Goal: Task Accomplishment & Management: Use online tool/utility

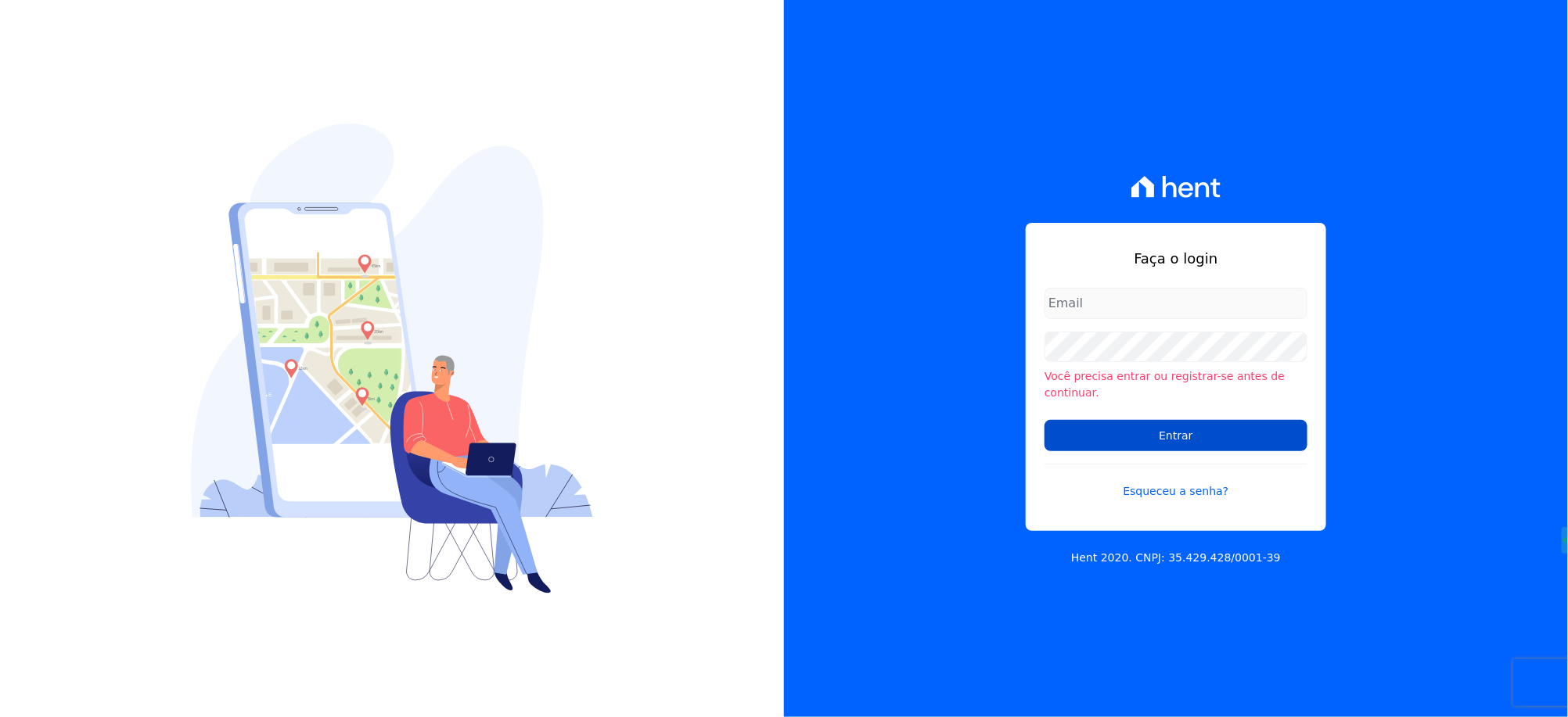
type input "[EMAIL_ADDRESS][DOMAIN_NAME]"
click at [1091, 431] on input "Entrar" at bounding box center [1176, 436] width 263 height 32
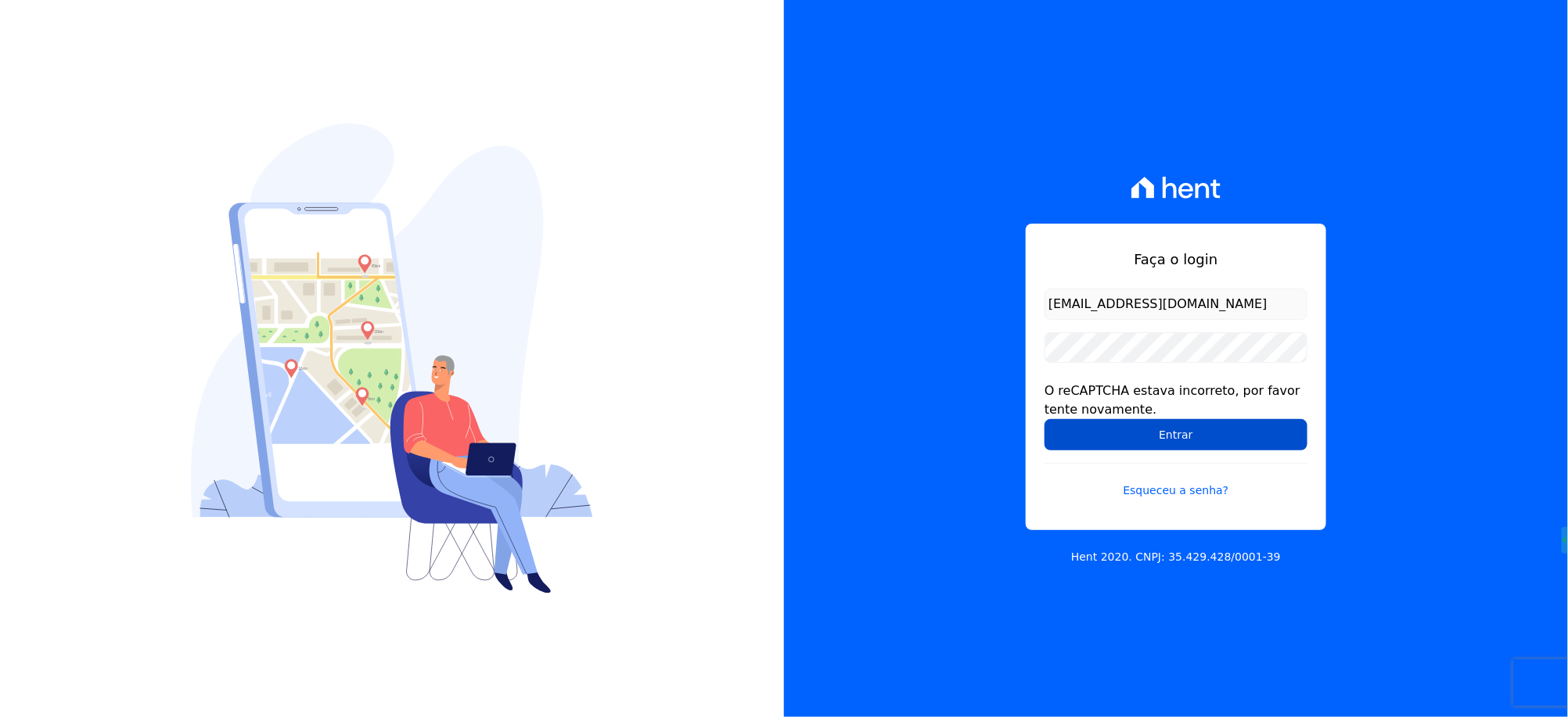
click at [1094, 435] on input "Entrar" at bounding box center [1176, 435] width 263 height 32
click at [1080, 443] on input "Entrar" at bounding box center [1176, 435] width 263 height 32
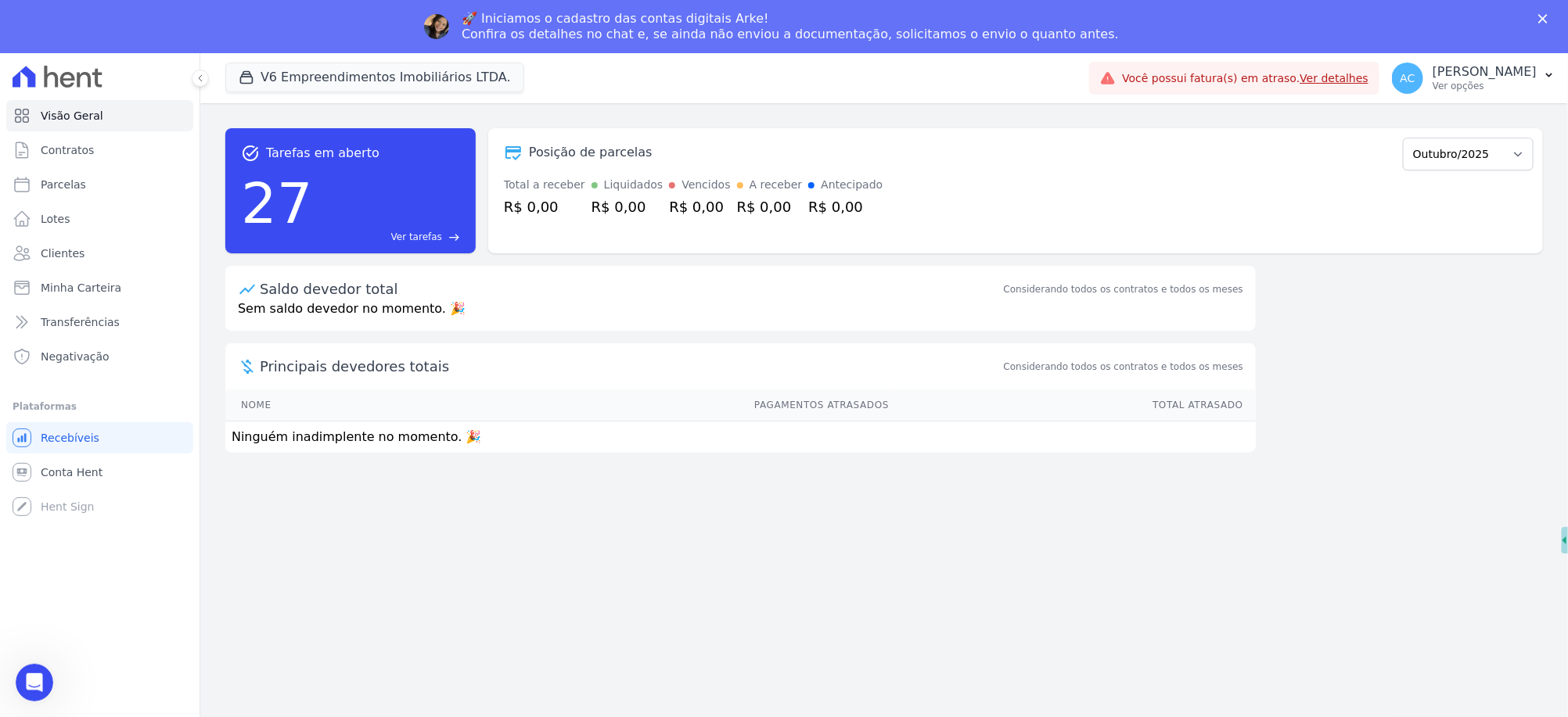
click at [302, 18] on div "🚀 Iniciamos o cadastro das contas digitais Arke! Confira os detalhes no chat e,…" at bounding box center [784, 26] width 1568 height 40
click at [314, 84] on button "V6 Empreendimentos Imobiliários LTDA." at bounding box center [374, 77] width 299 height 30
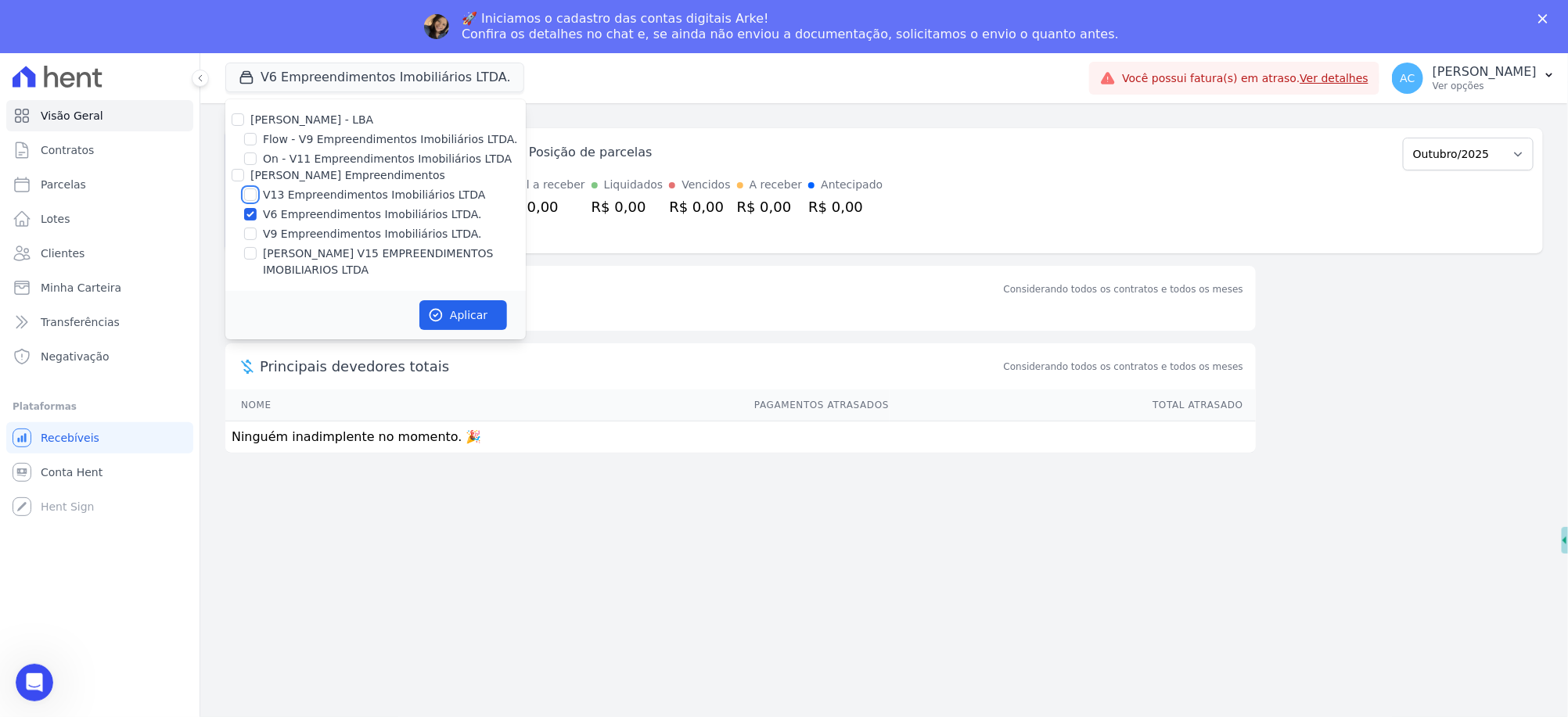
drag, startPoint x: 249, startPoint y: 199, endPoint x: 253, endPoint y: 209, distance: 10.8
click at [250, 201] on div at bounding box center [251, 194] width 12 height 16
click at [249, 217] on input "V6 Empreendimentos Imobiliários LTDA." at bounding box center [251, 214] width 12 height 12
checkbox input "false"
drag, startPoint x: 231, startPoint y: 271, endPoint x: 240, endPoint y: 257, distance: 16.6
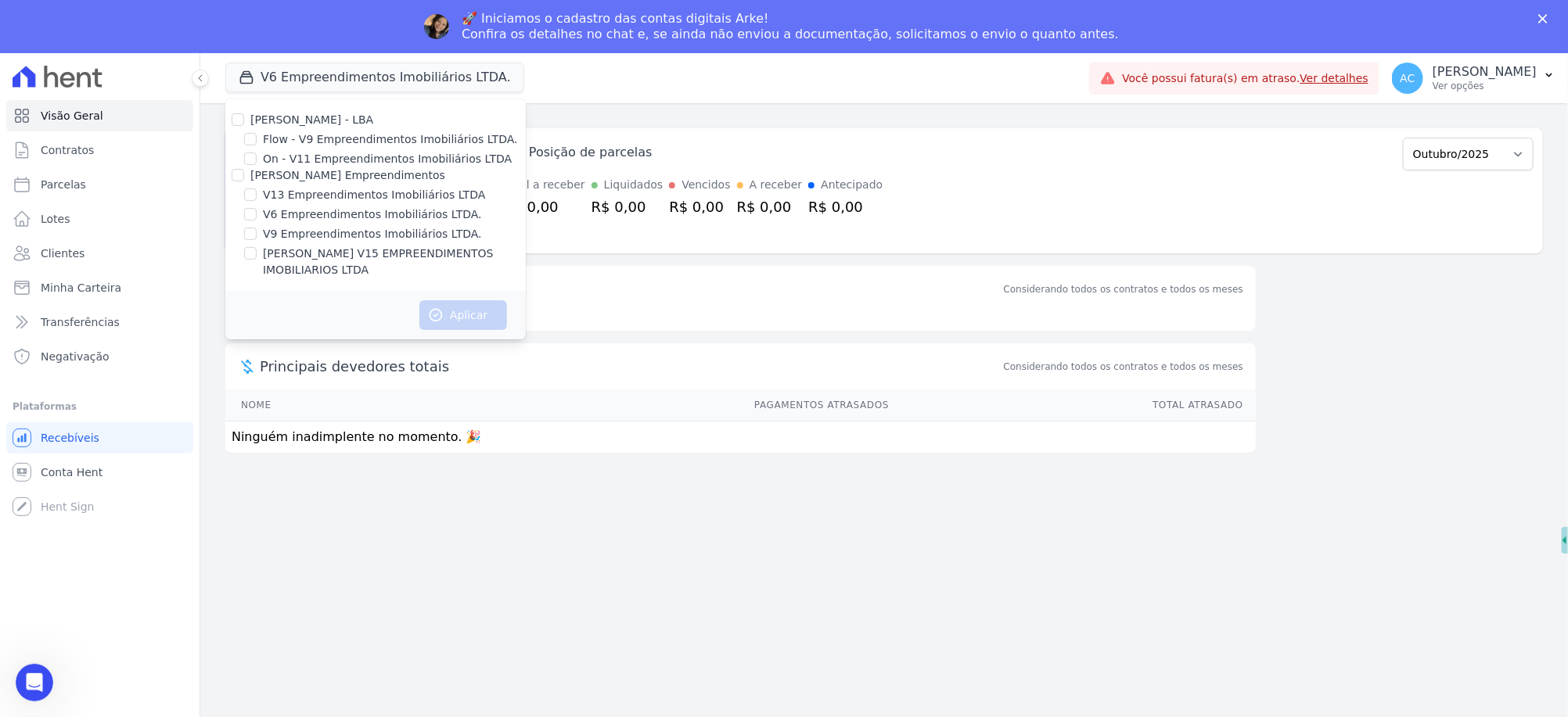
click at [231, 268] on div "Vitale - LBA Flow - V9 Empreendimentos Imobiliários LTDA. On - V11 Empreendimen…" at bounding box center [375, 194] width 300 height 192
click at [245, 257] on div "VITALE V15 EMPREENDIMENTOS IMOBILIARIOS LTDA" at bounding box center [375, 262] width 300 height 33
click at [251, 254] on input "VITALE V15 EMPREENDIMENTOS IMOBILIARIOS LTDA" at bounding box center [251, 253] width 12 height 12
checkbox input "true"
click at [249, 196] on input "V13 Empreendimentos Imobiliários LTDA" at bounding box center [251, 194] width 12 height 12
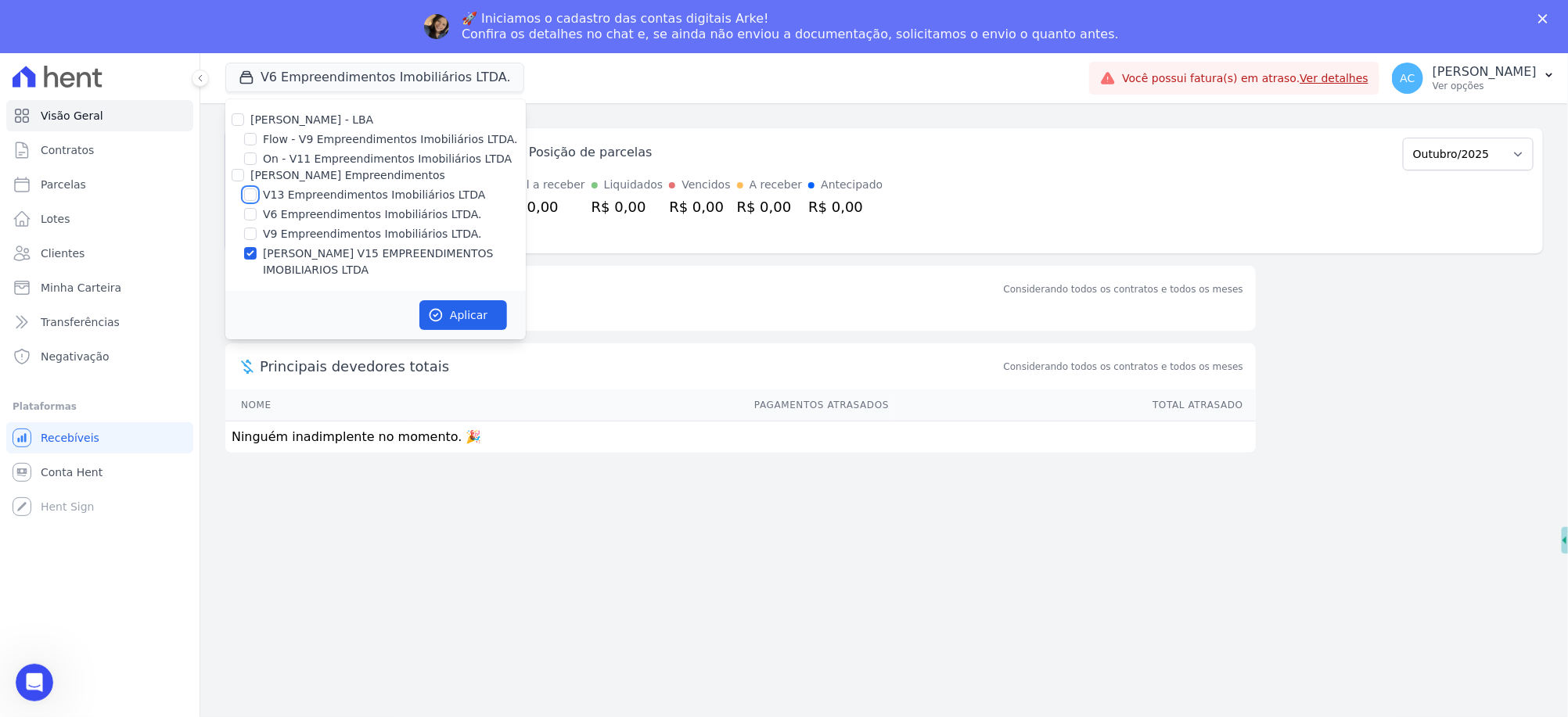
checkbox input "true"
click at [471, 302] on button "Aplicar" at bounding box center [463, 315] width 88 height 30
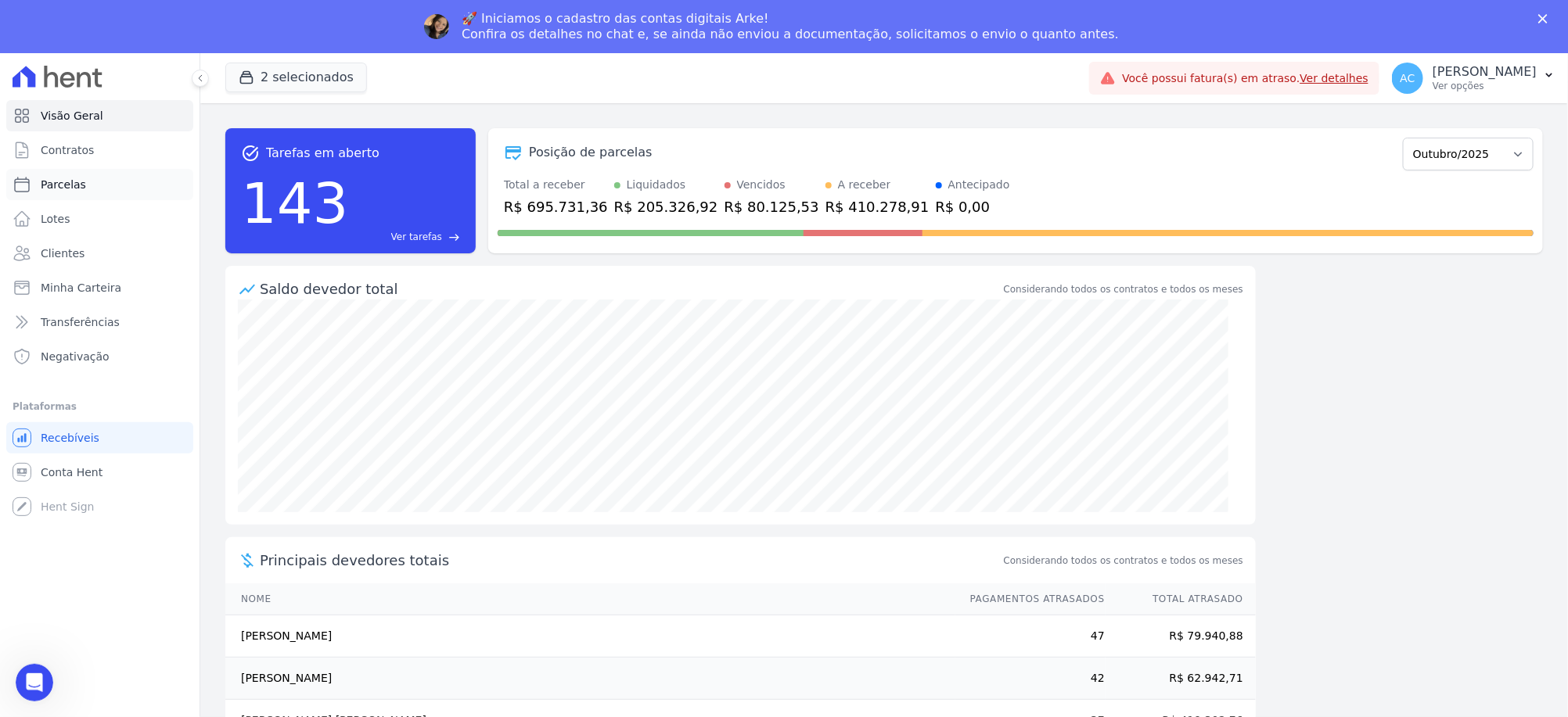
click at [80, 179] on span "Parcelas" at bounding box center [63, 185] width 46 height 16
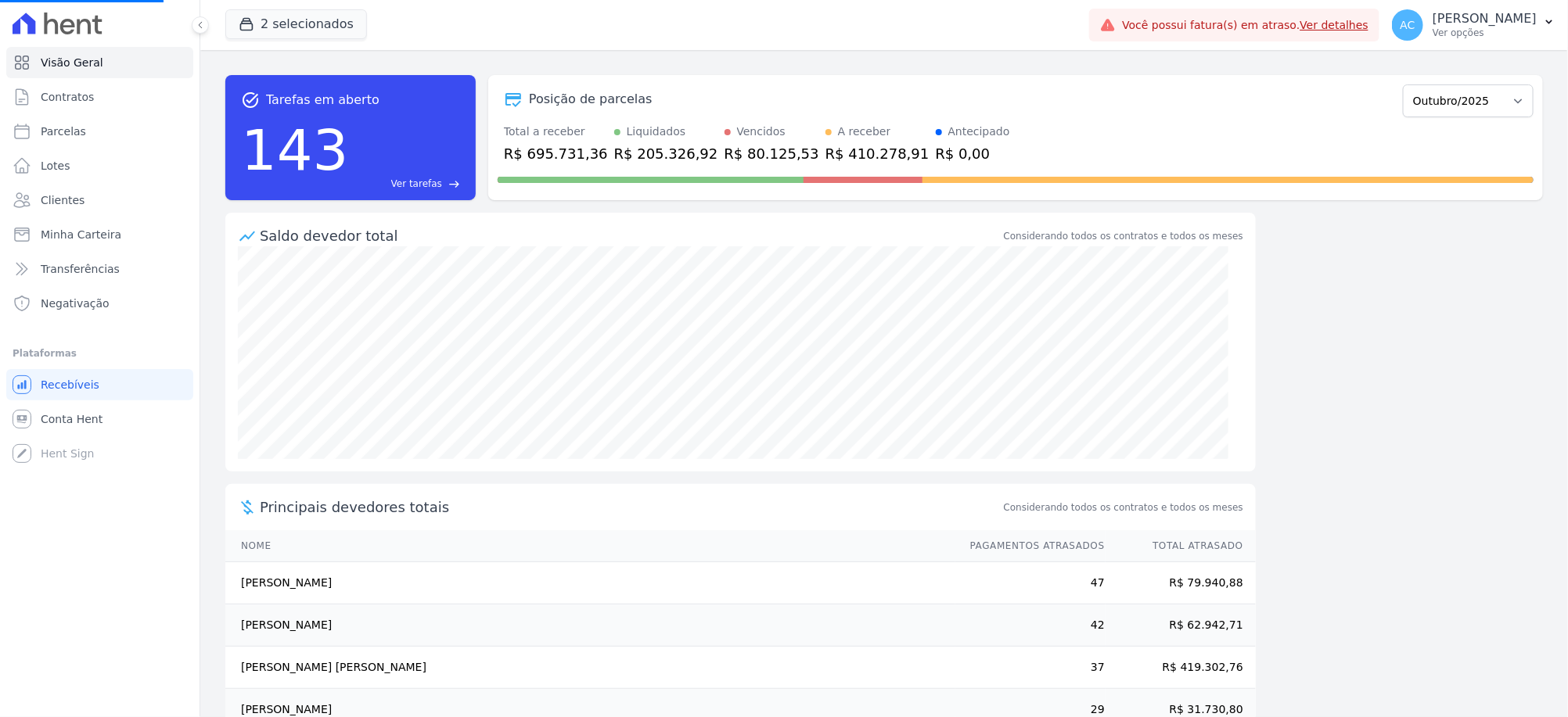
select select
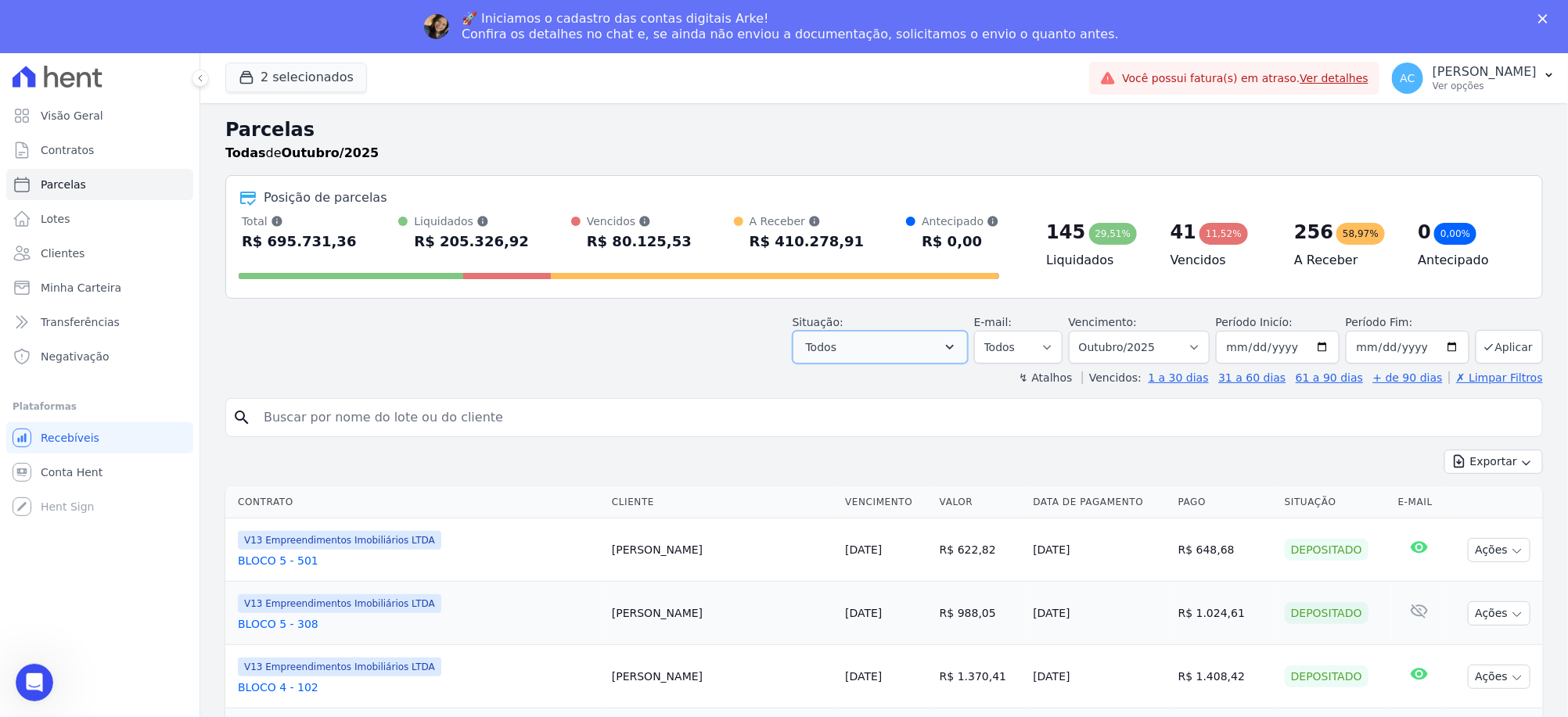
click at [886, 342] on button "Todos" at bounding box center [880, 348] width 175 height 33
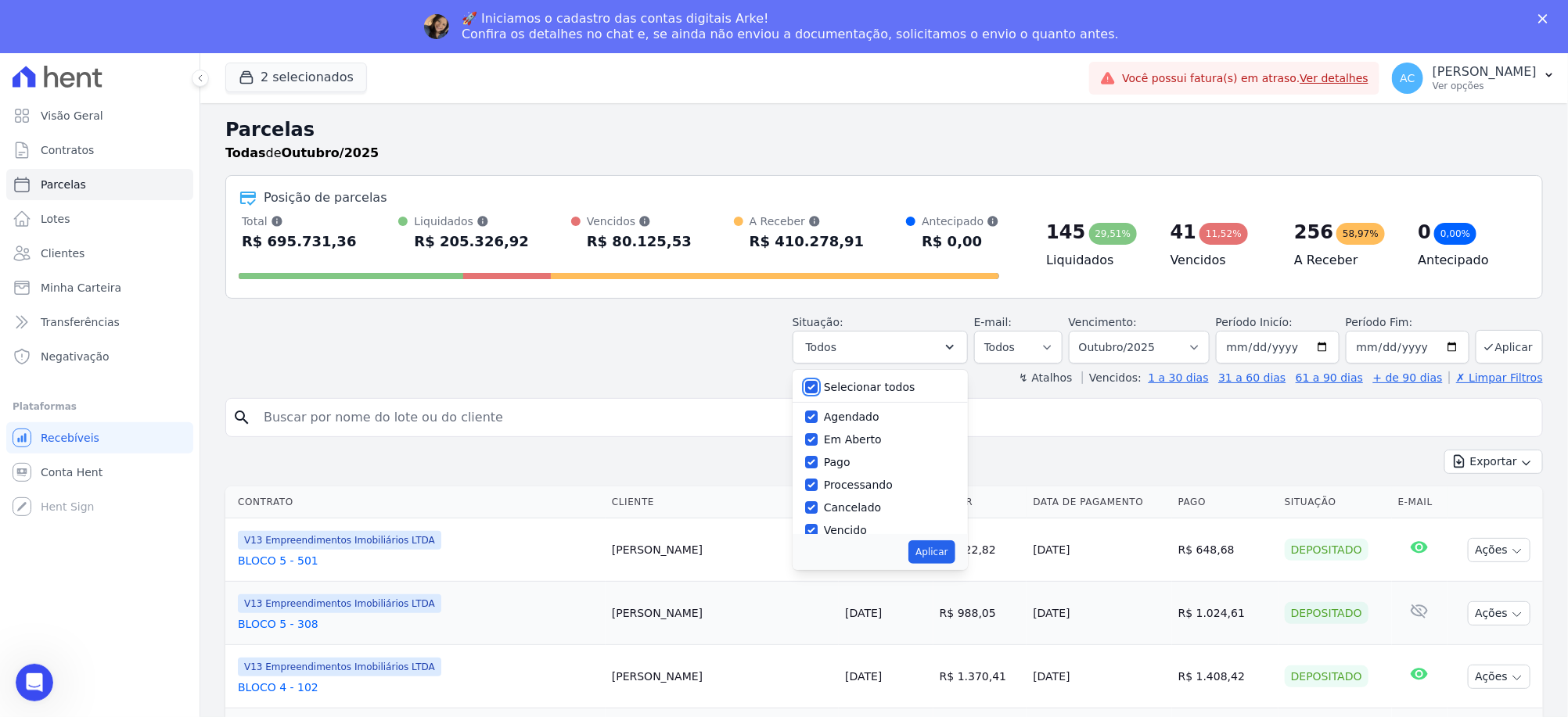
click at [817, 387] on input "Selecionar todos" at bounding box center [811, 387] width 12 height 12
checkbox input "false"
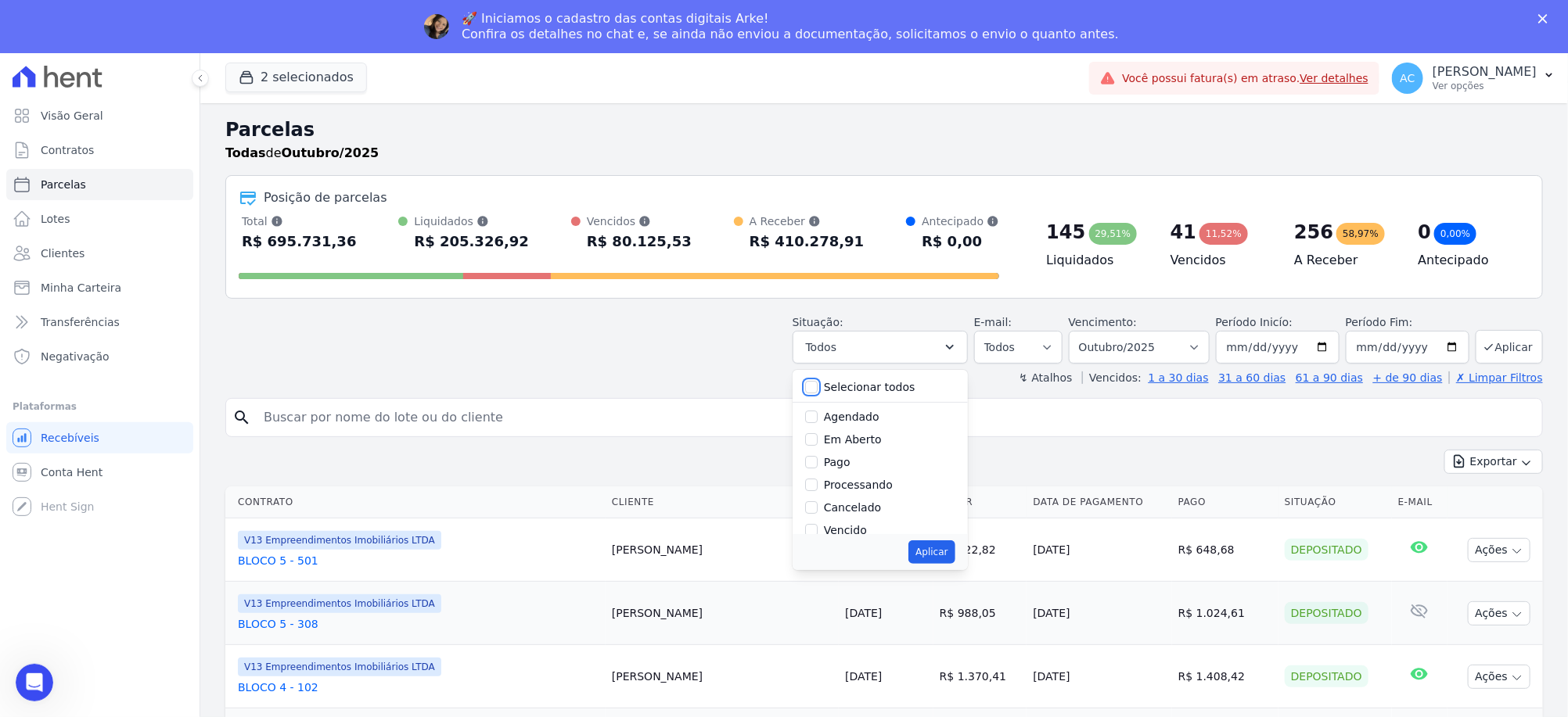
checkbox input "false"
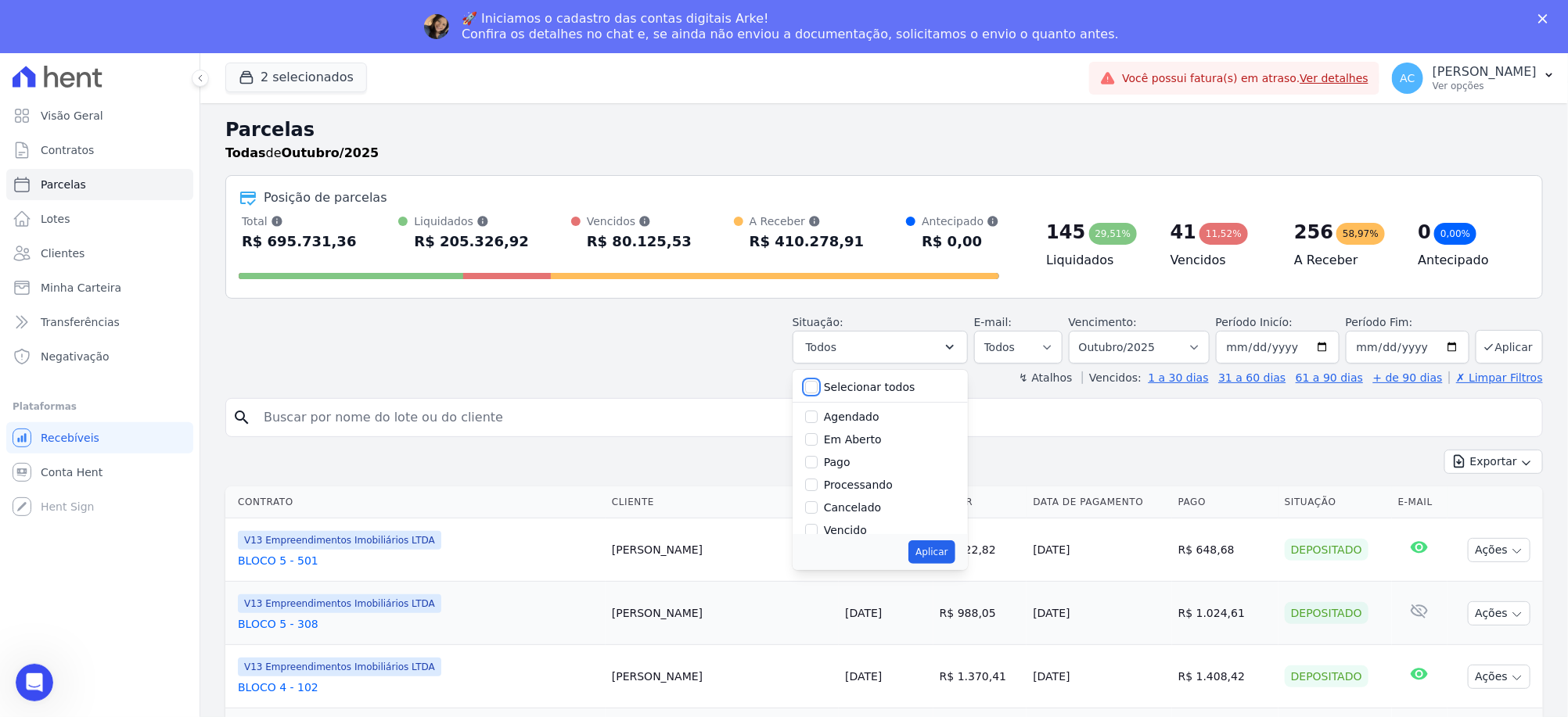
checkbox input "false"
click at [817, 465] on input "Pago" at bounding box center [811, 462] width 12 height 12
checkbox input "true"
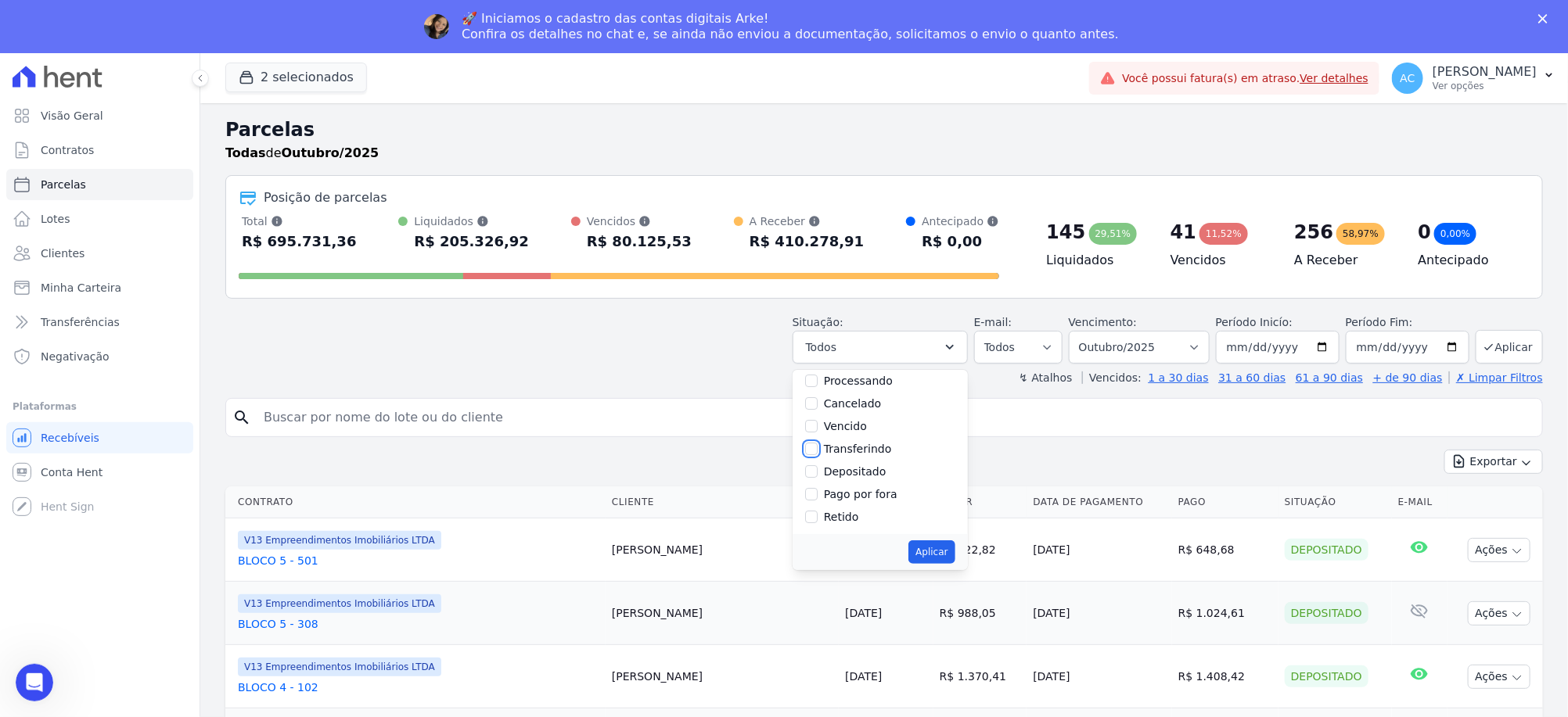
click at [817, 451] on input "Transferindo" at bounding box center [811, 449] width 12 height 12
checkbox input "true"
click at [817, 471] on input "Depositado" at bounding box center [811, 471] width 12 height 12
checkbox input "true"
click at [948, 547] on button "Aplicar" at bounding box center [931, 552] width 46 height 24
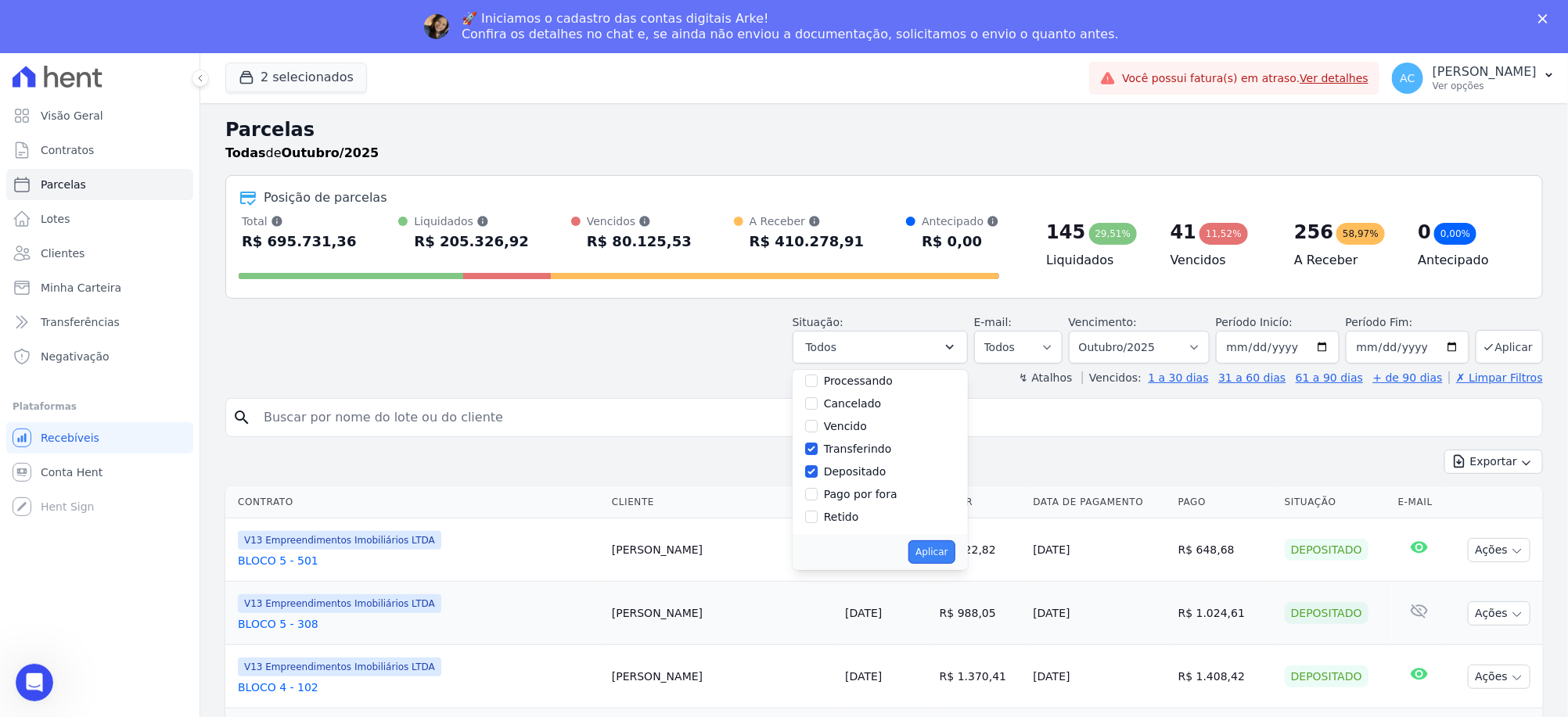
select select "paid"
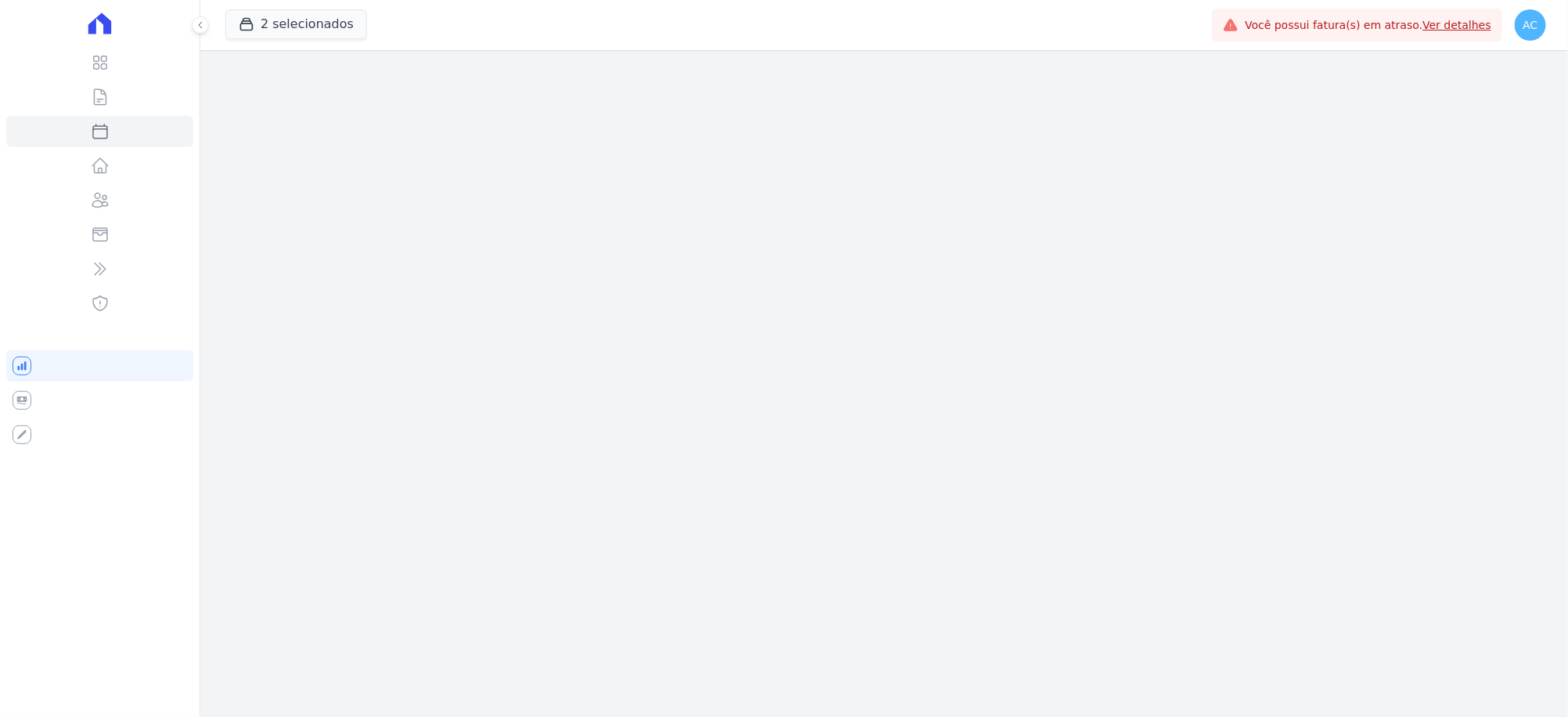
select select
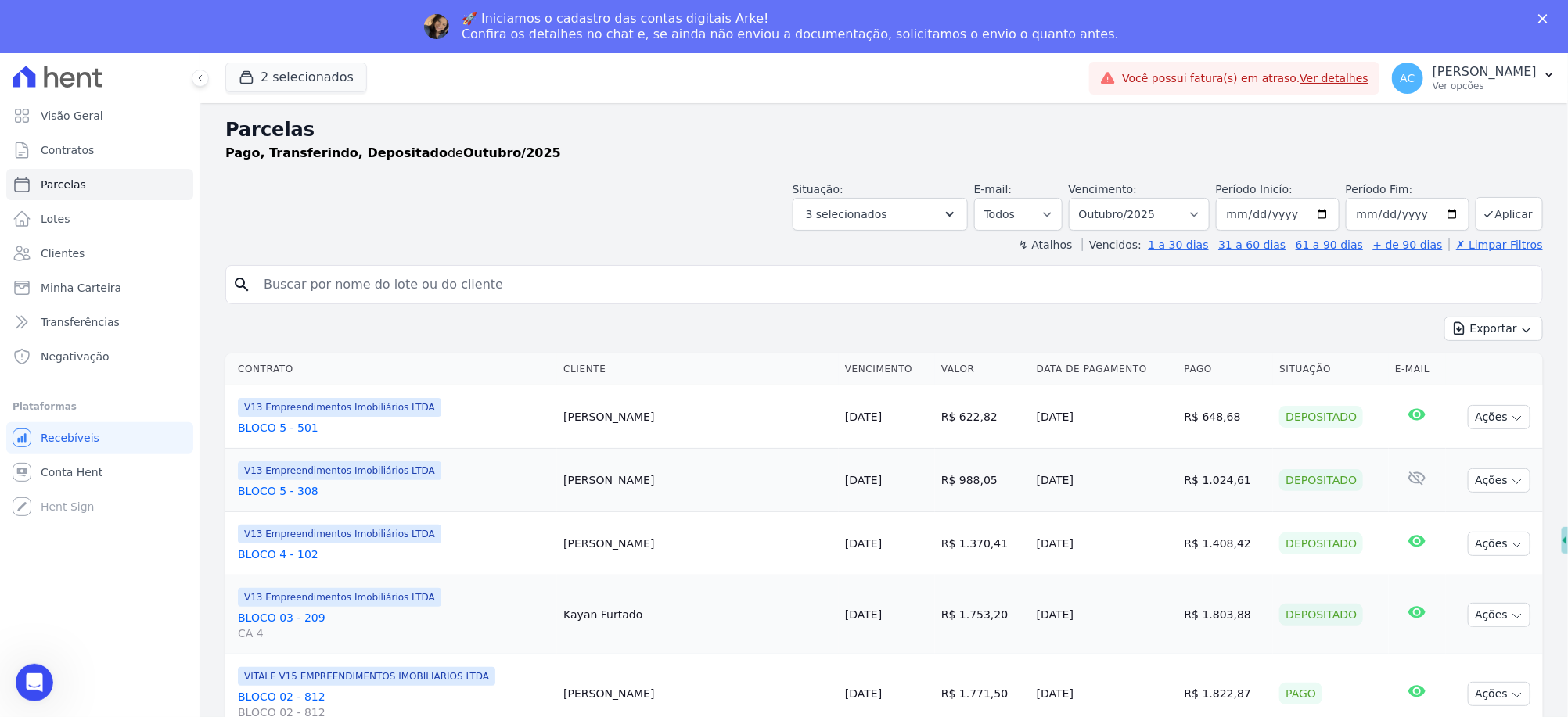
click at [1231, 165] on div "Parcelas Pago, Transferindo, Depositado de Outubro/2025" at bounding box center [884, 145] width 1317 height 60
click at [1225, 215] on input "2025-10-01" at bounding box center [1277, 214] width 124 height 33
type input "[DATE]"
click at [1501, 210] on button "Aplicar" at bounding box center [1509, 214] width 67 height 33
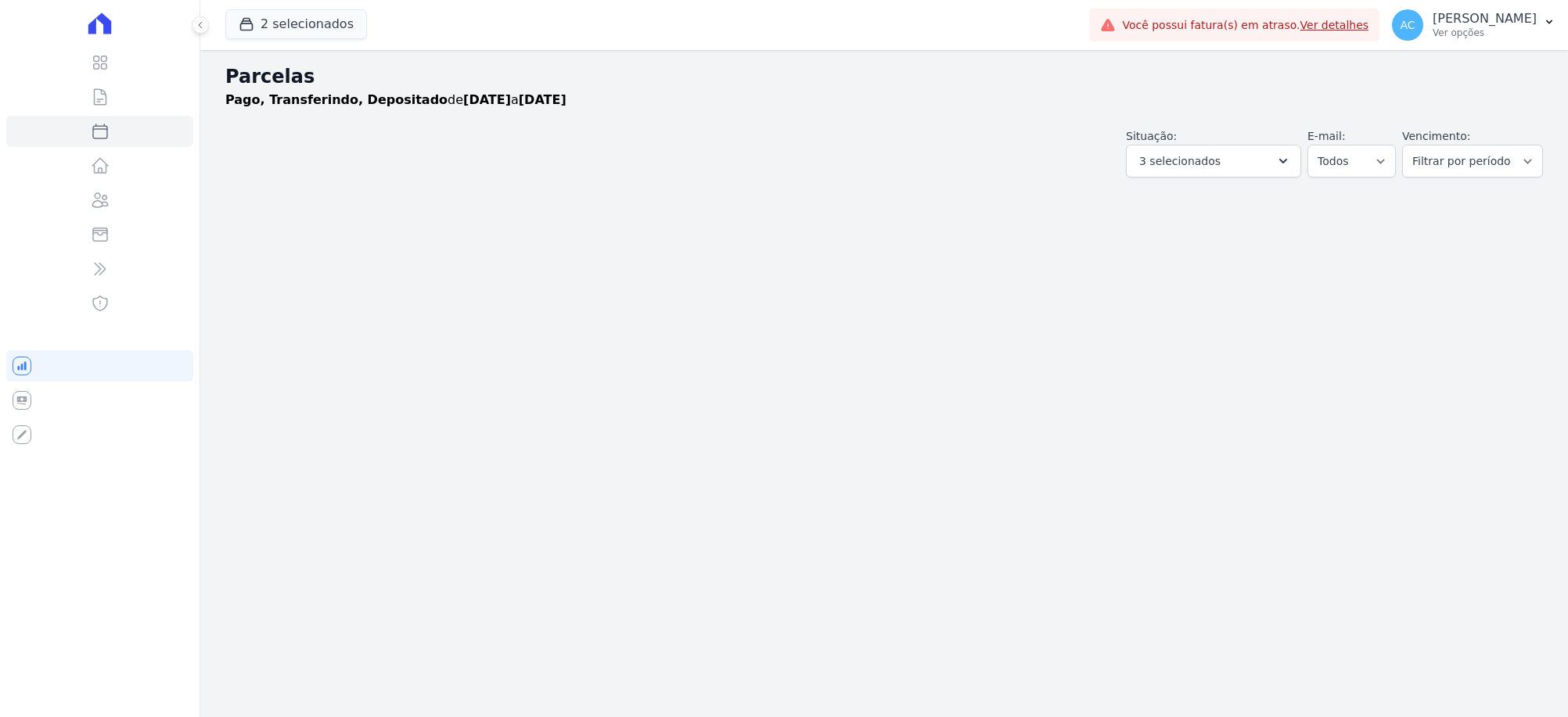
select select
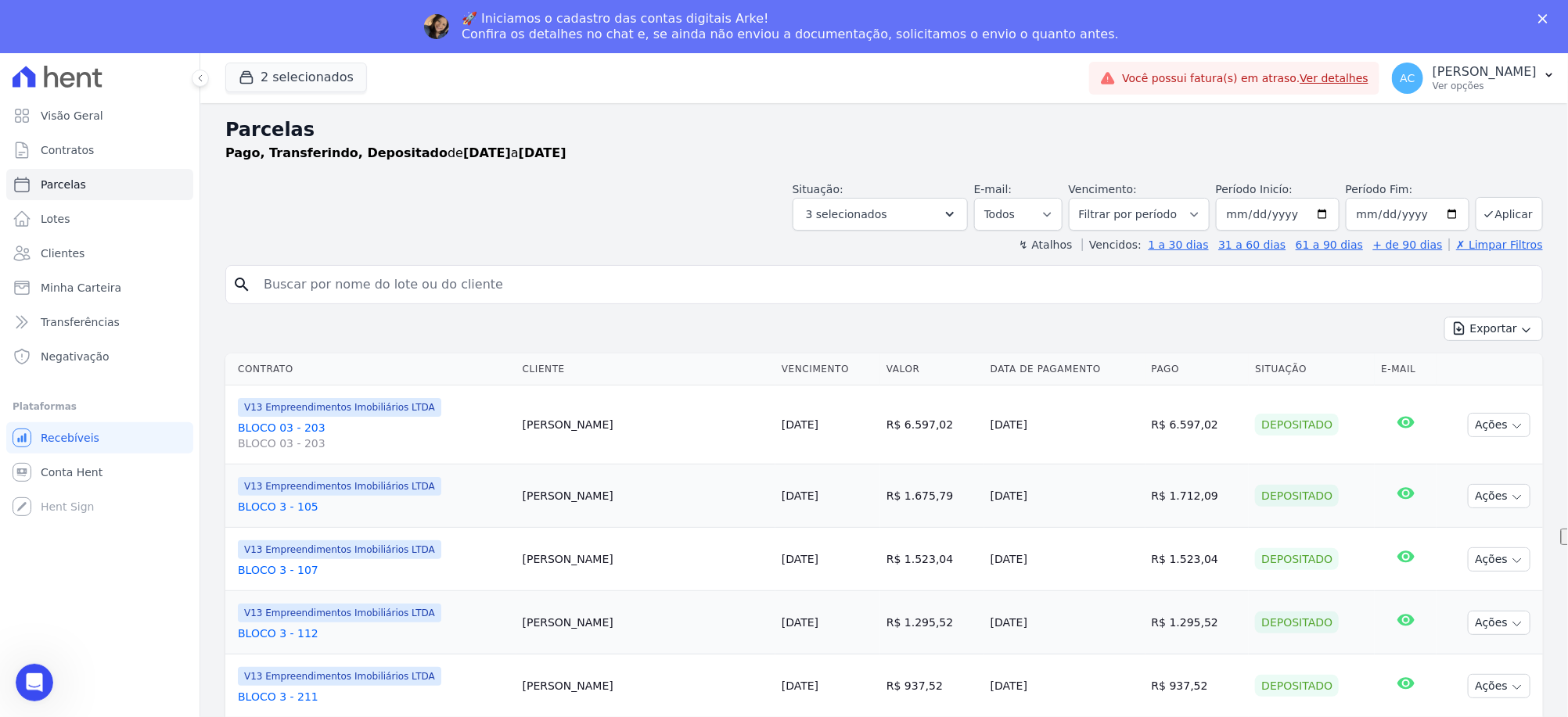
click at [1507, 292] on input "search" at bounding box center [894, 285] width 1282 height 32
click at [1508, 339] on button "Exportar" at bounding box center [1494, 329] width 99 height 25
click at [1494, 392] on span "Exportar CSV" at bounding box center [1492, 392] width 83 height 16
